Goal: Information Seeking & Learning: Learn about a topic

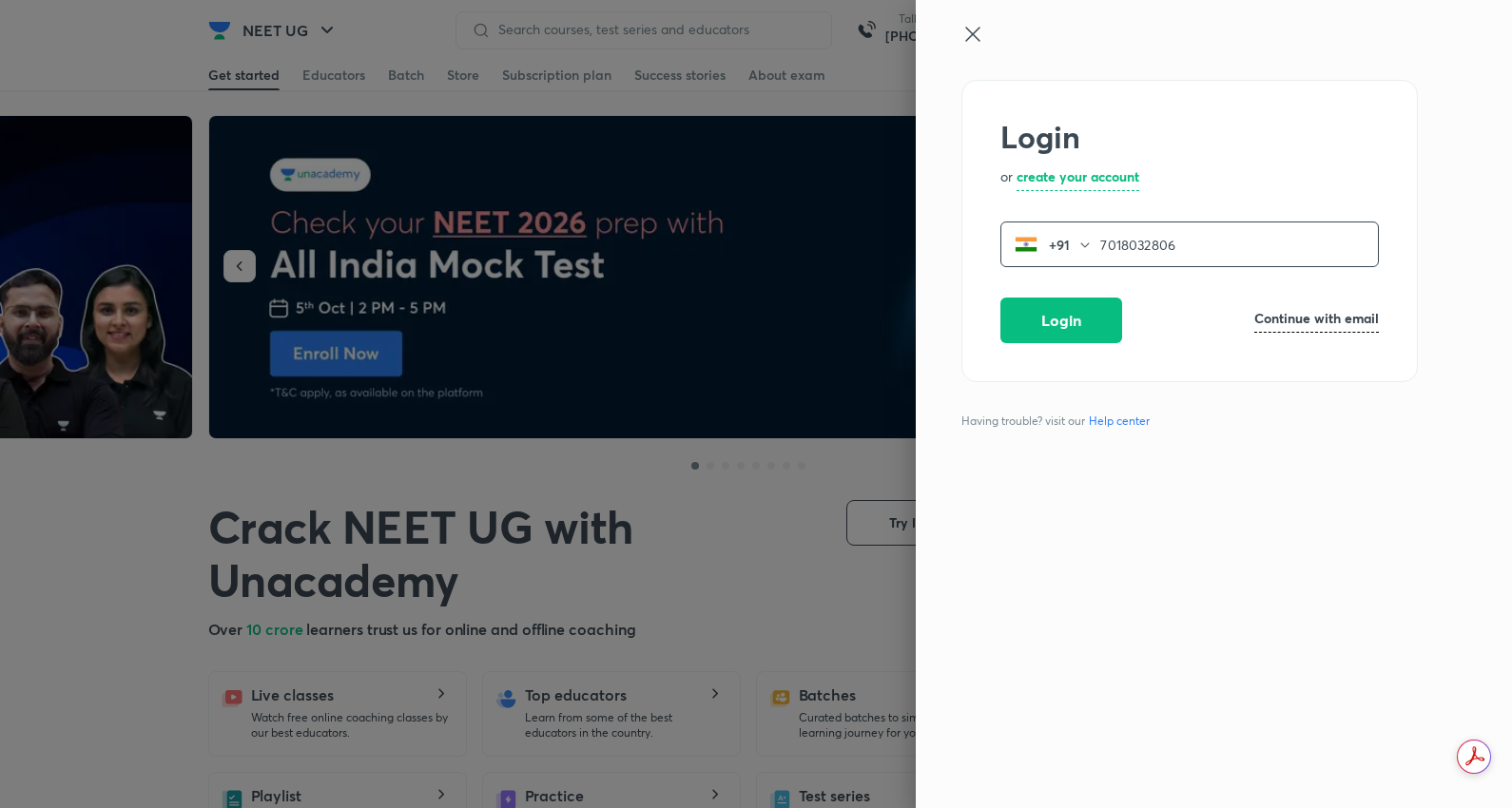
type input "7018032806"
click at [973, 25] on icon at bounding box center [973, 35] width 23 height 23
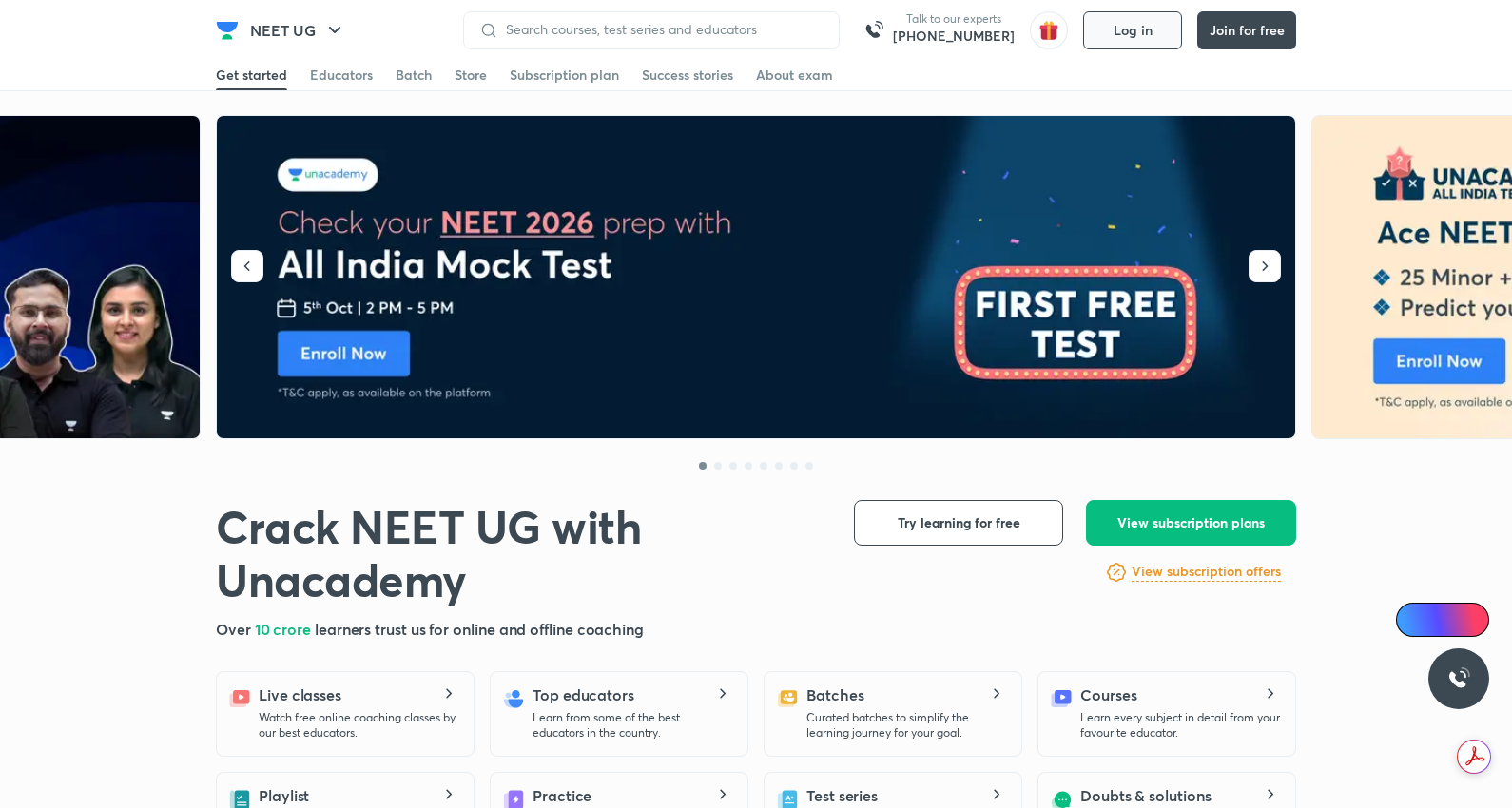
click at [1123, 30] on span "Log in" at bounding box center [1133, 31] width 39 height 16
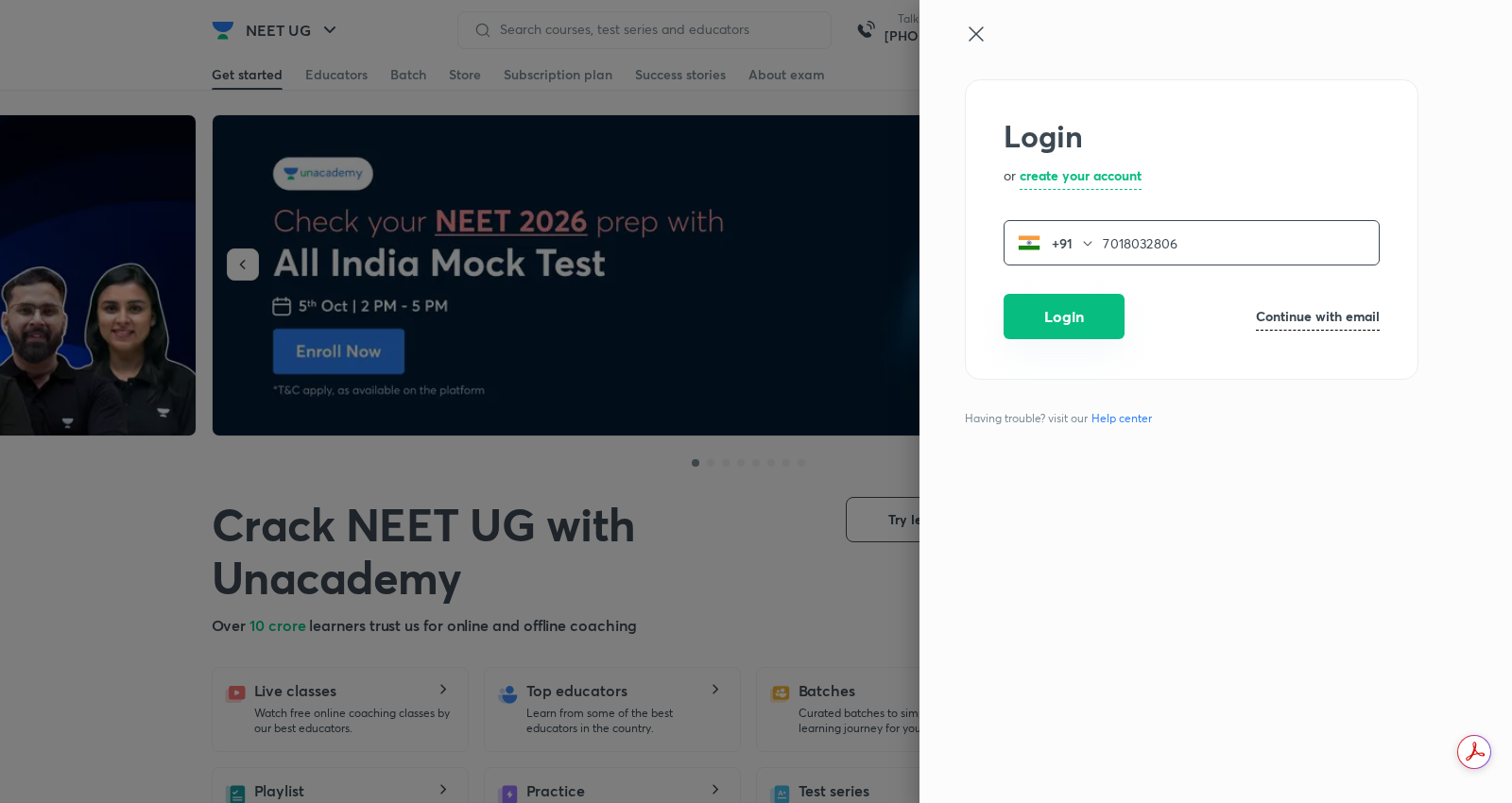
type input "7018032806"
click at [1024, 312] on button "Login" at bounding box center [1063, 317] width 121 height 45
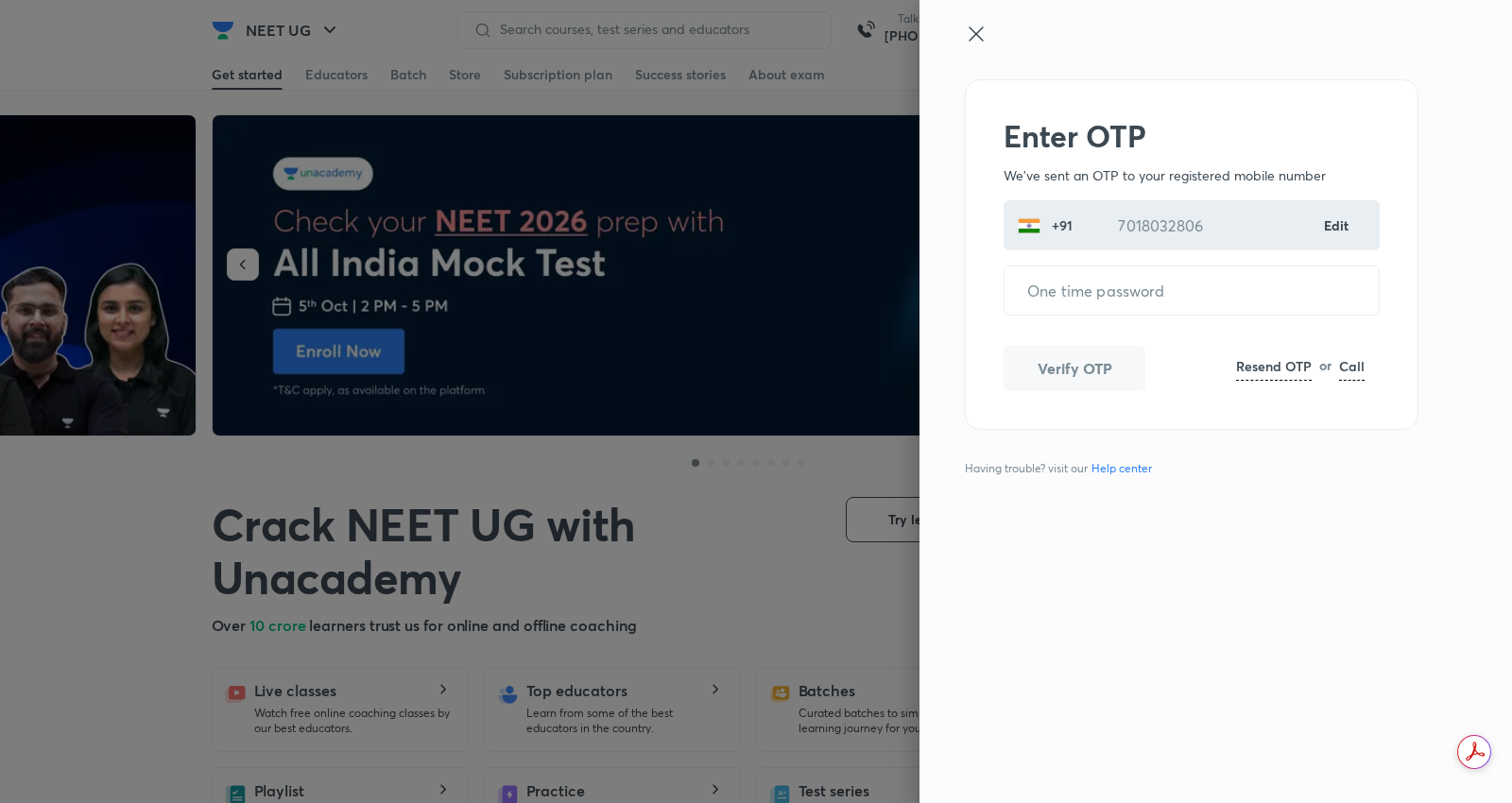
click at [1350, 222] on h6 "Edit" at bounding box center [1336, 225] width 26 height 20
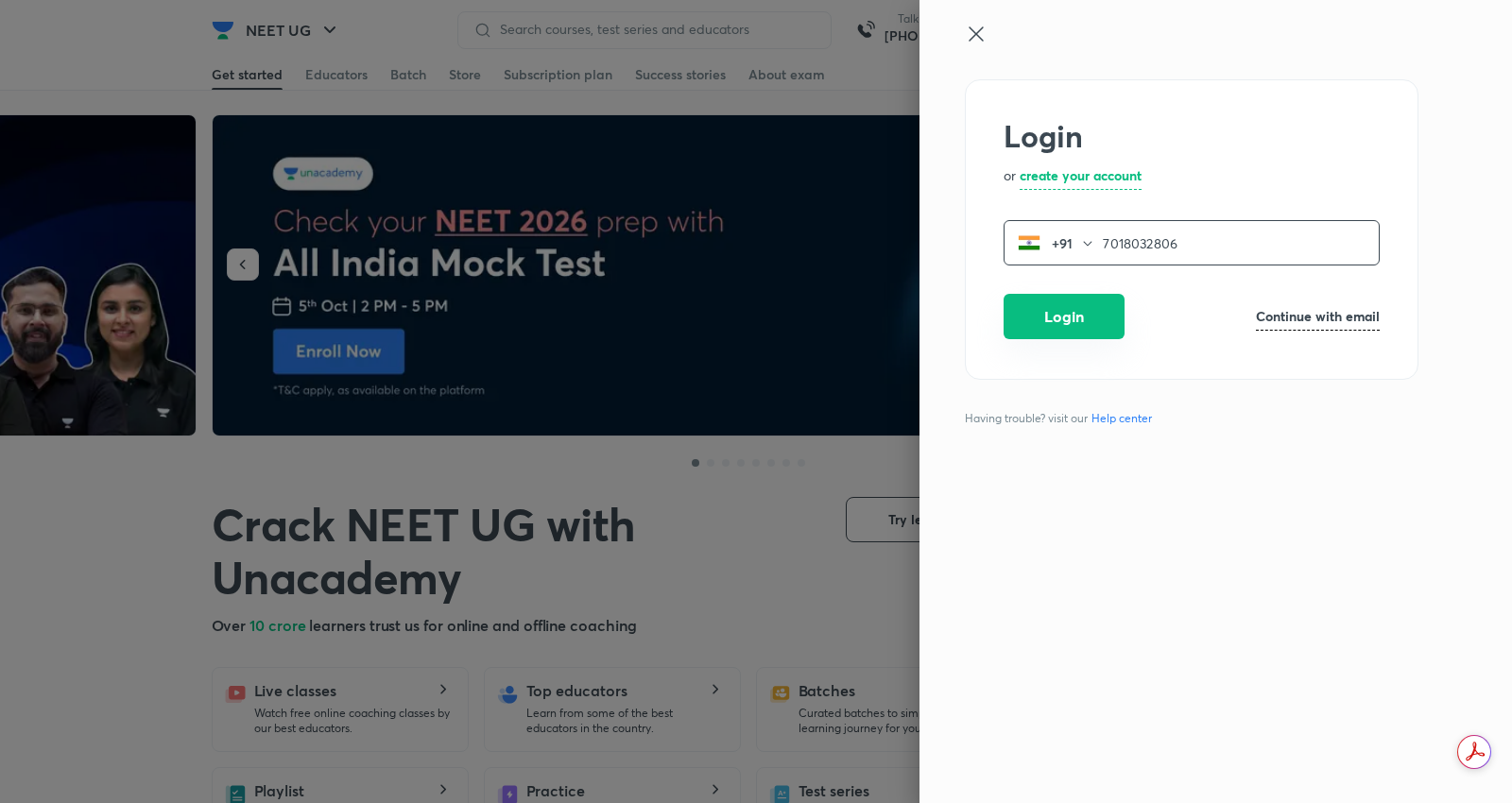
click at [1074, 307] on button "Login" at bounding box center [1063, 317] width 121 height 45
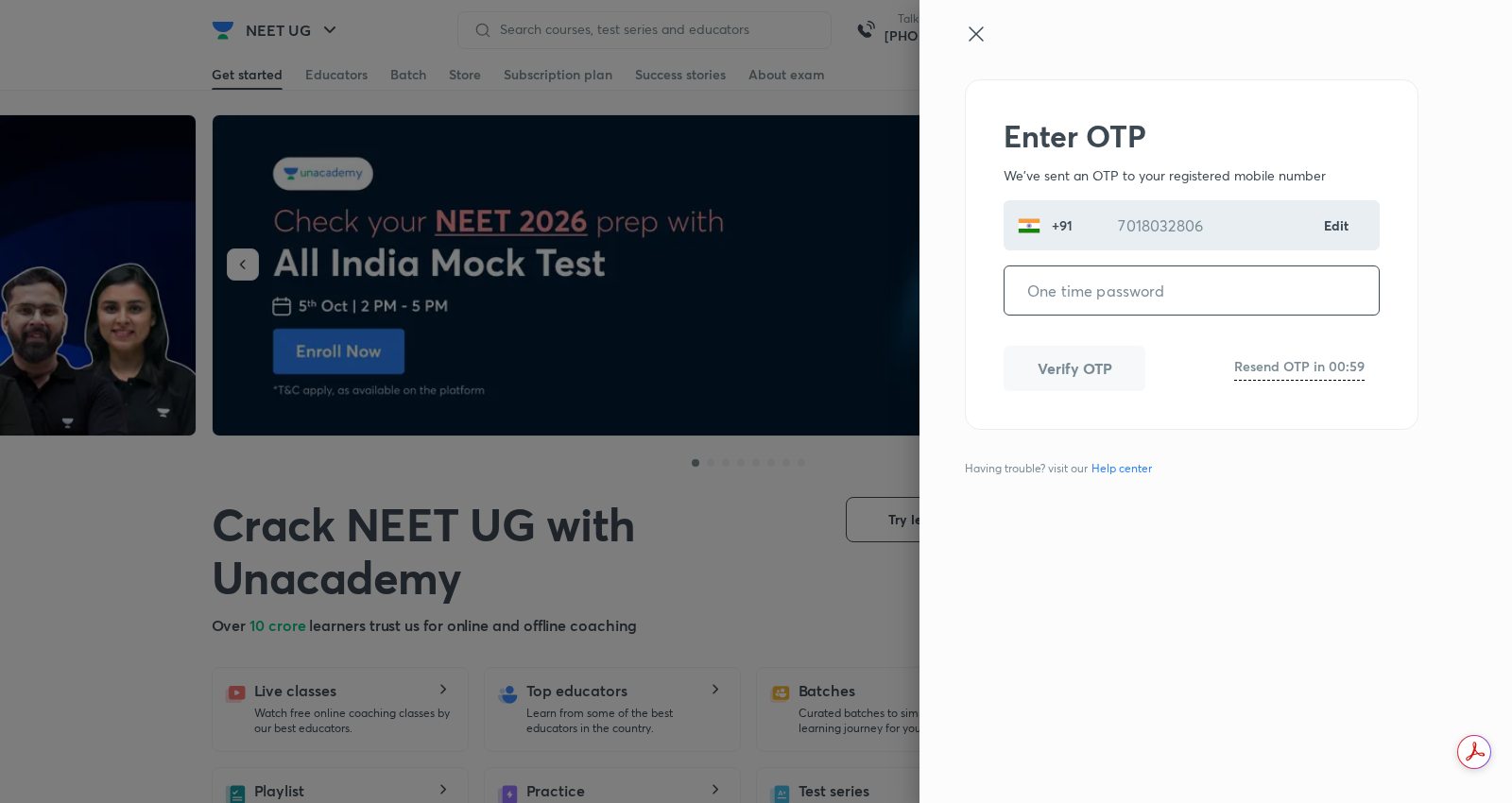
click at [1106, 298] on input "tel" at bounding box center [1192, 291] width 374 height 48
type input "727235"
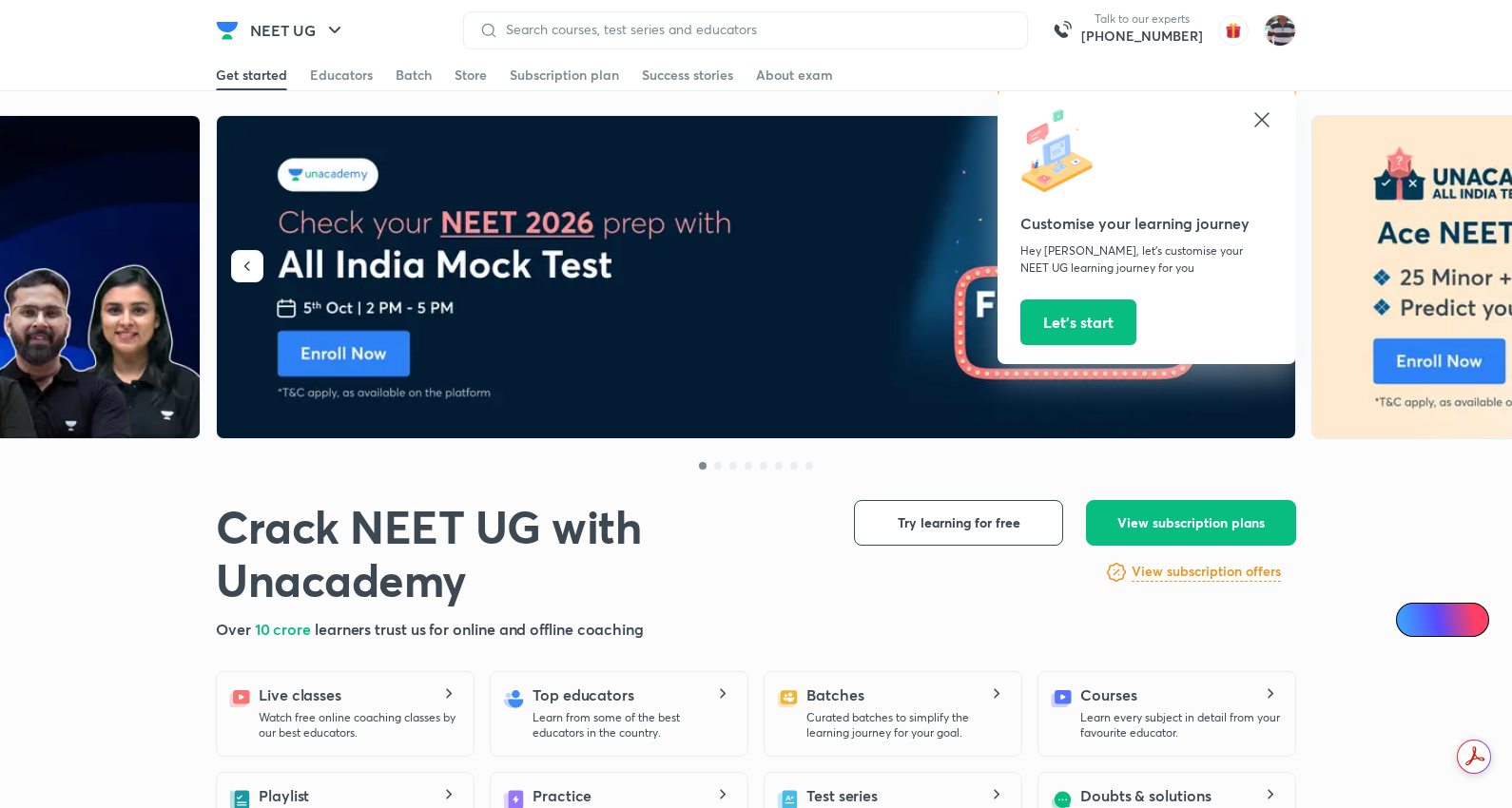
click at [1262, 127] on icon at bounding box center [1262, 120] width 23 height 23
